Goal: Task Accomplishment & Management: Manage account settings

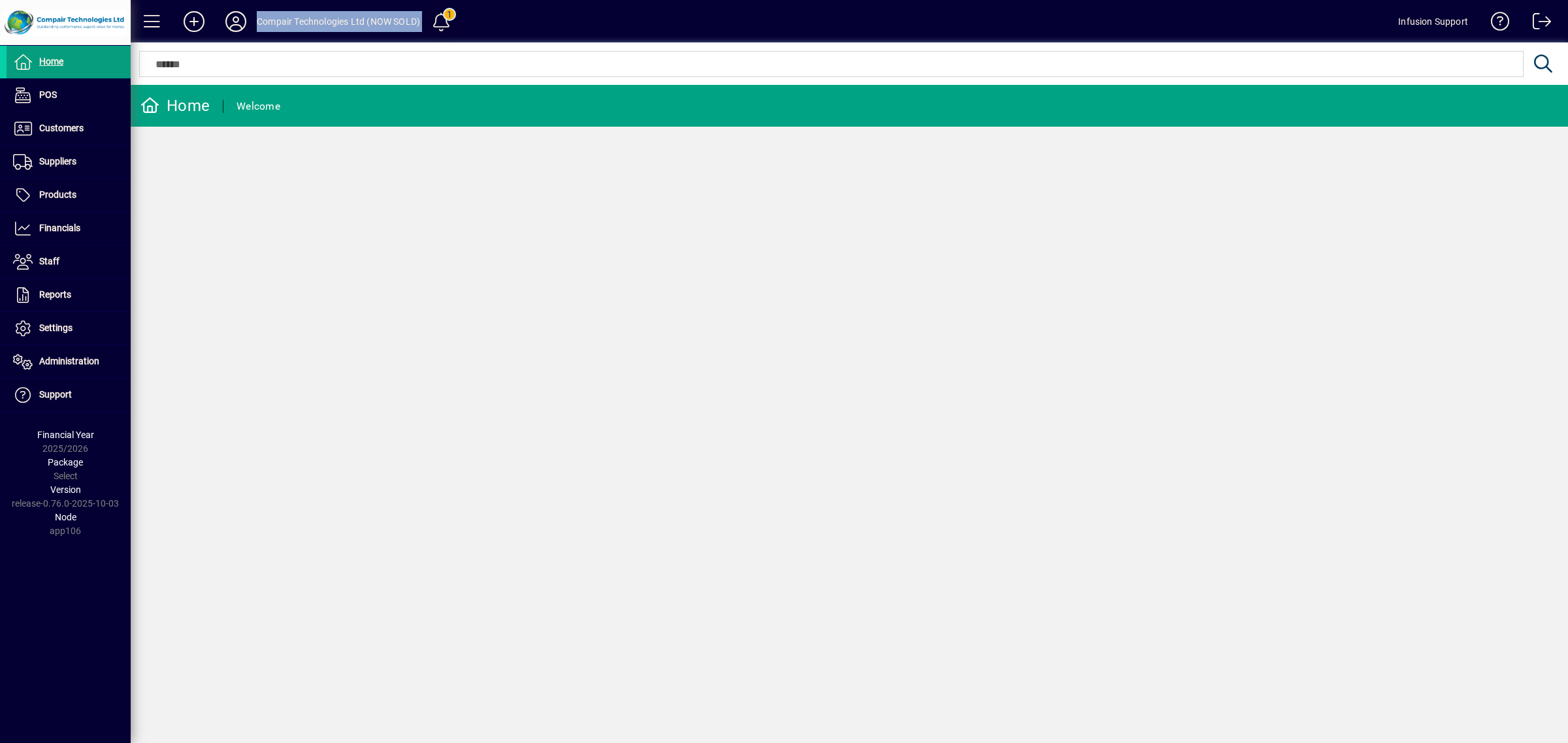
drag, startPoint x: 257, startPoint y: 17, endPoint x: 423, endPoint y: 35, distance: 167.0
click at [423, 35] on mat-toolbar-row "Compair Technologies Ltd (NOW SOLD) 1 Infusion Support" at bounding box center [849, 21] width 1437 height 42
copy mat-toolbar-row "Compair Technologies Ltd (NOW SOLD) 1"
drag, startPoint x: 374, startPoint y: 212, endPoint x: 330, endPoint y: 101, distance: 119.4
click at [374, 204] on div "Home Welcome" at bounding box center [849, 414] width 1437 height 658
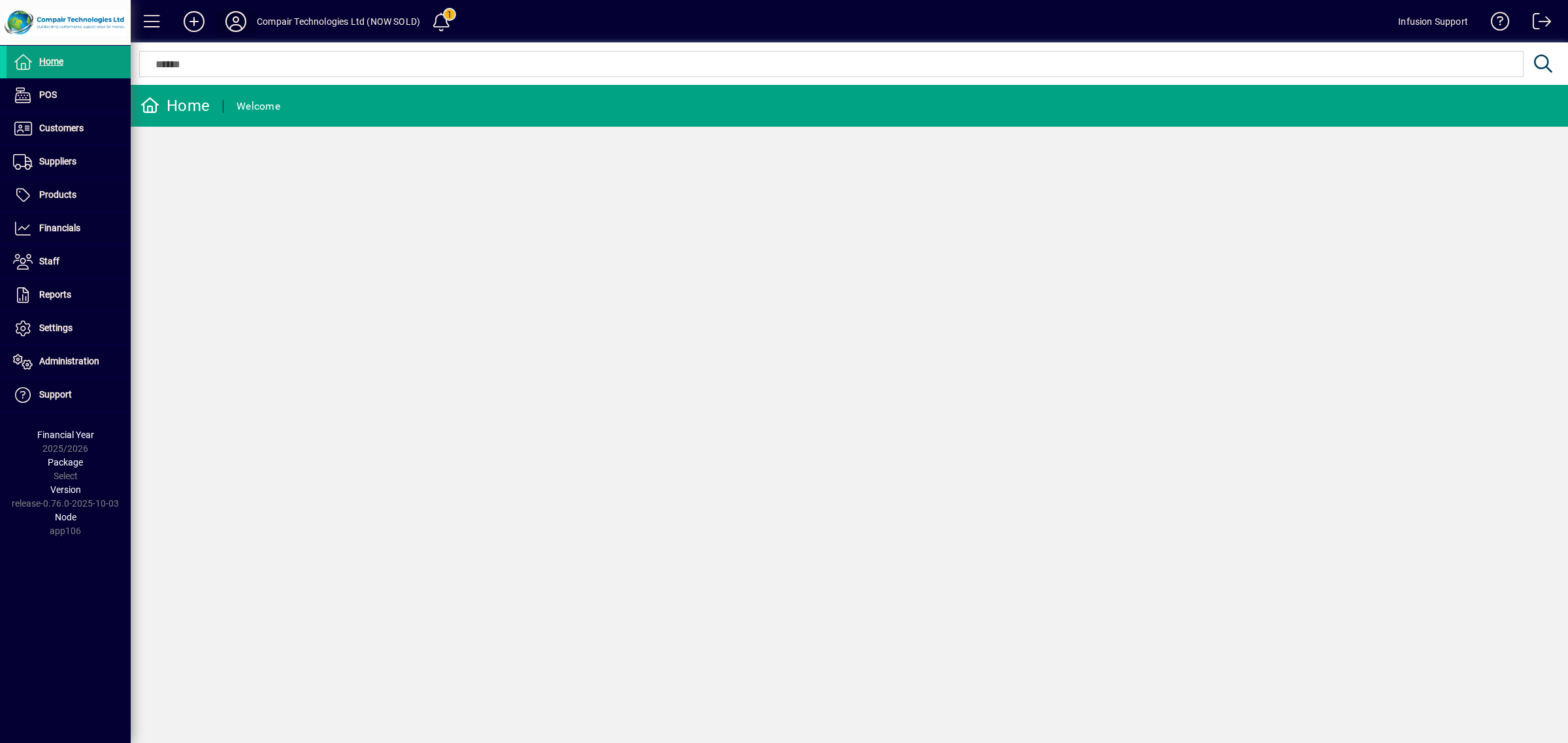
click at [238, 31] on icon at bounding box center [236, 21] width 26 height 21
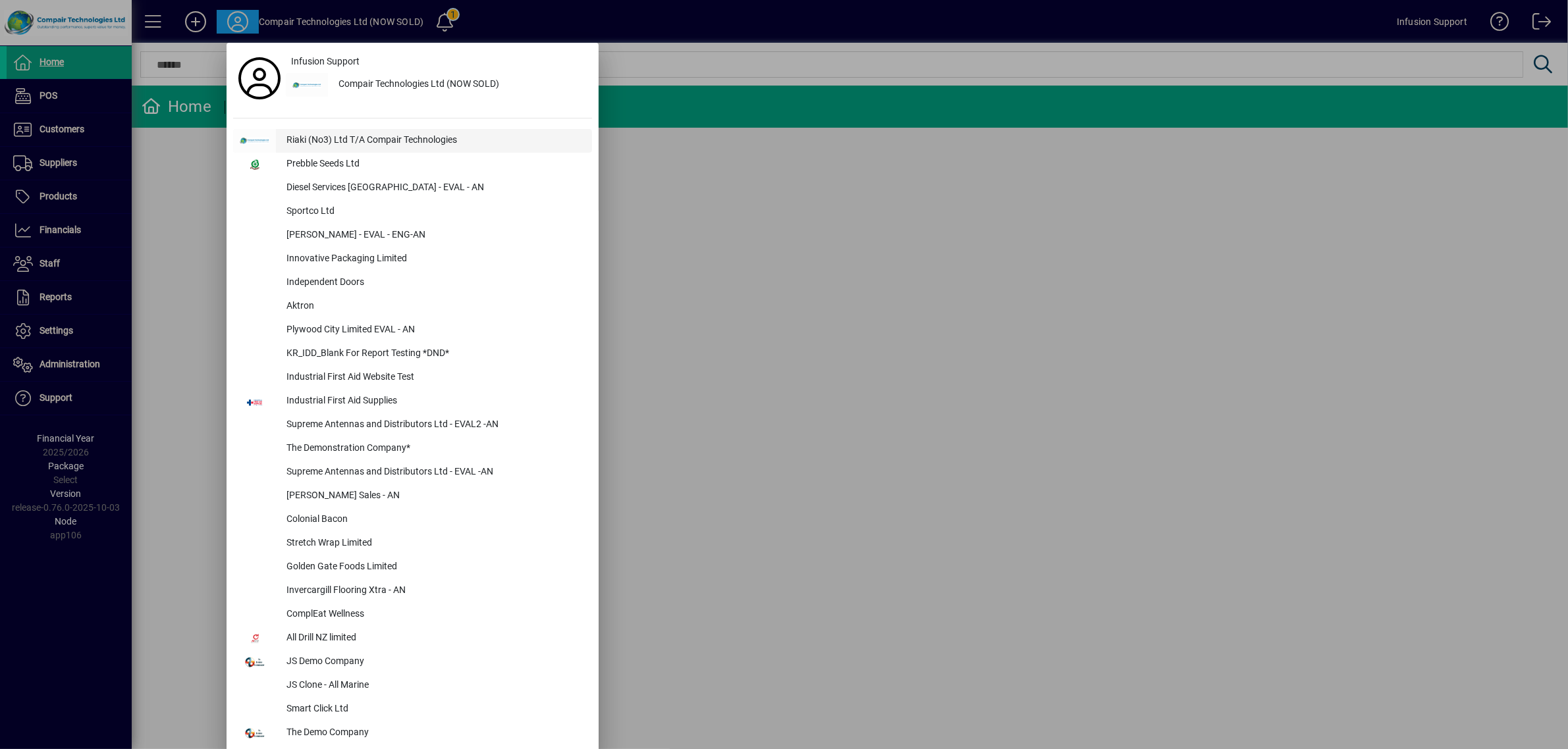
click at [310, 139] on div "Riaki (No3) Ltd T/A Compair Technologies" at bounding box center [433, 141] width 316 height 23
